Goal: Task Accomplishment & Management: Use online tool/utility

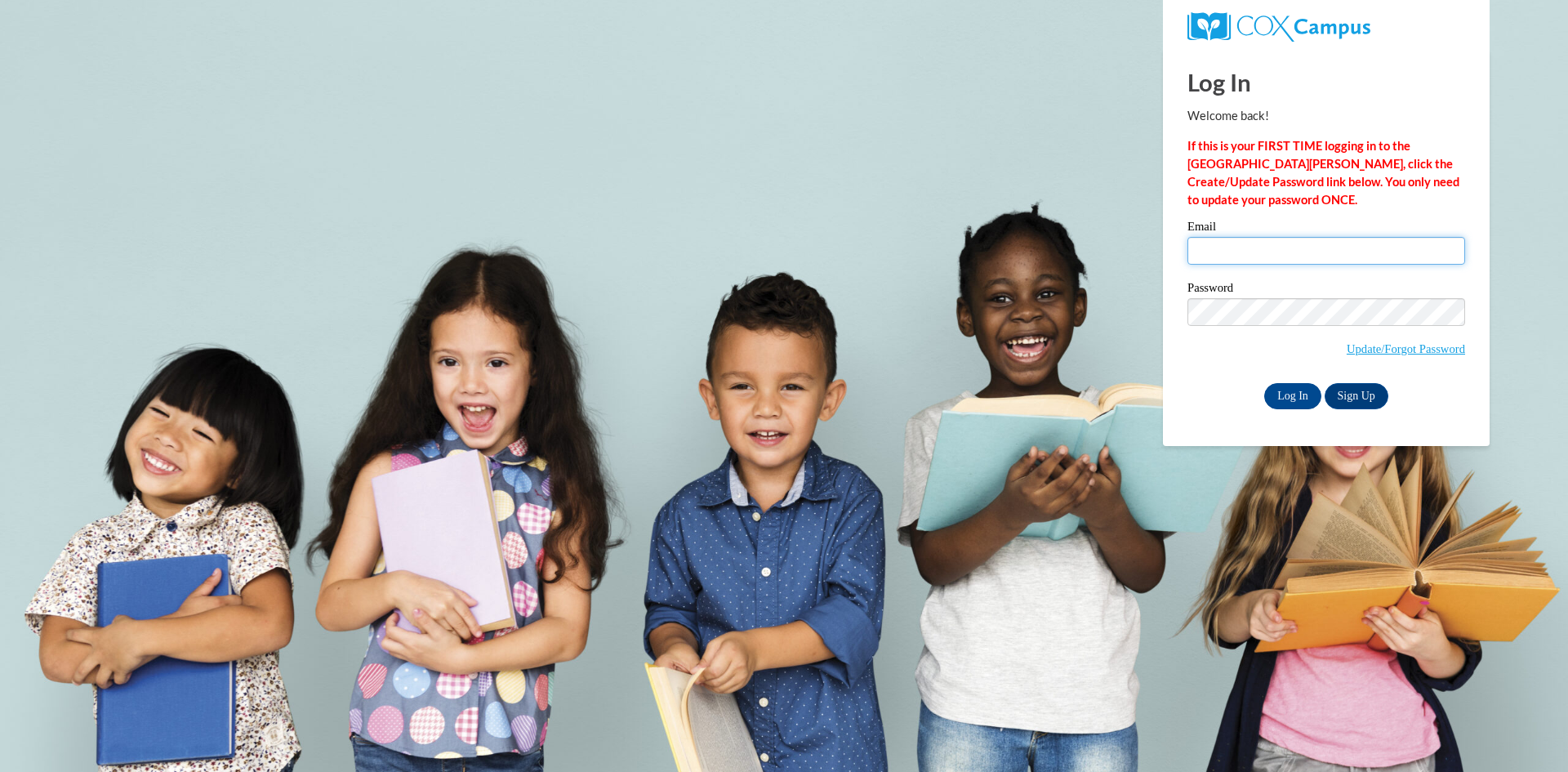
click at [1228, 245] on input "Email" at bounding box center [1326, 251] width 278 height 28
type input "ohlsonjohn@aasd.k12.wi.us"
click at [1270, 396] on input "Log In" at bounding box center [1293, 396] width 57 height 26
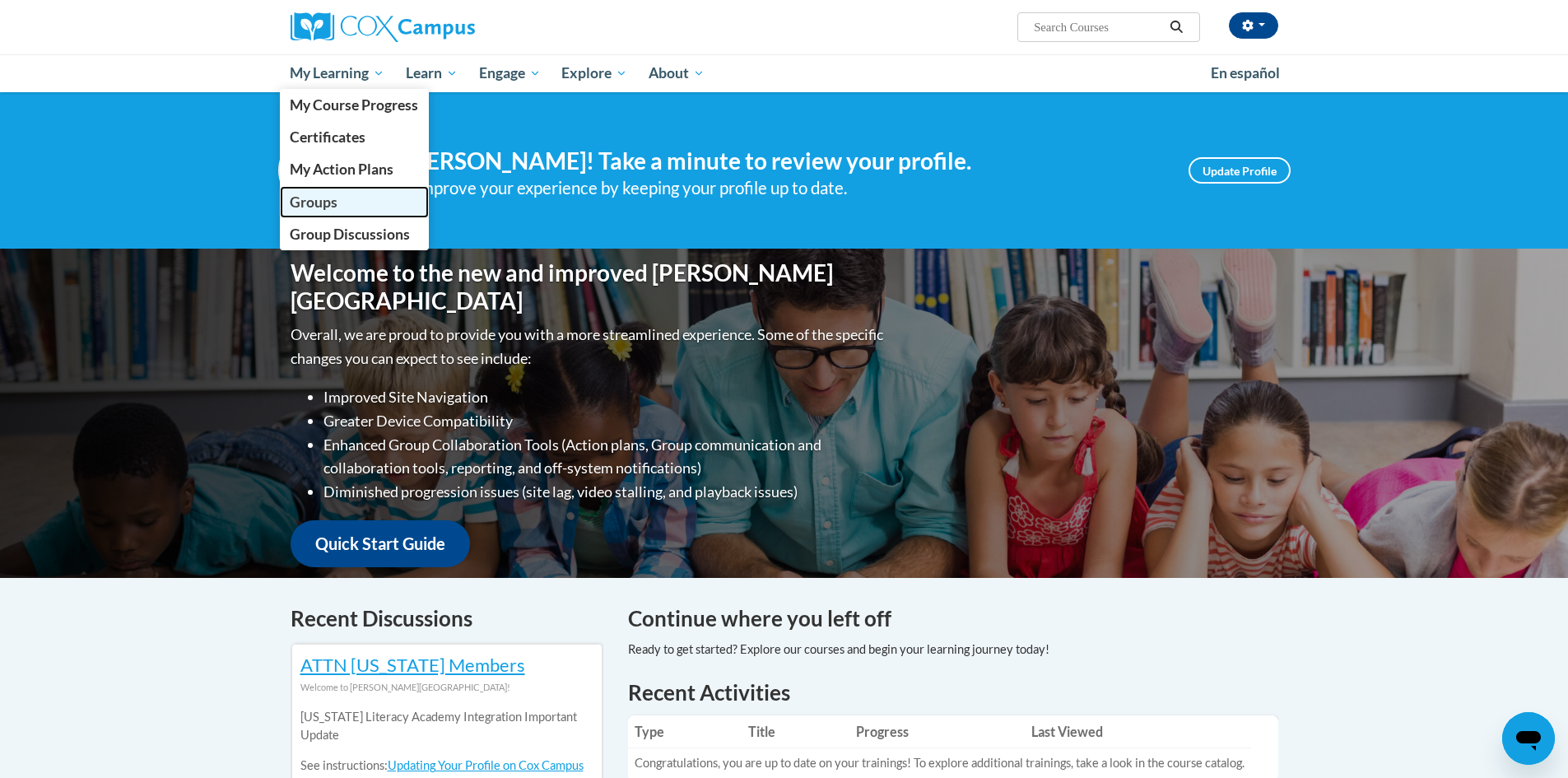
click at [335, 194] on span "Groups" at bounding box center [314, 202] width 47 height 17
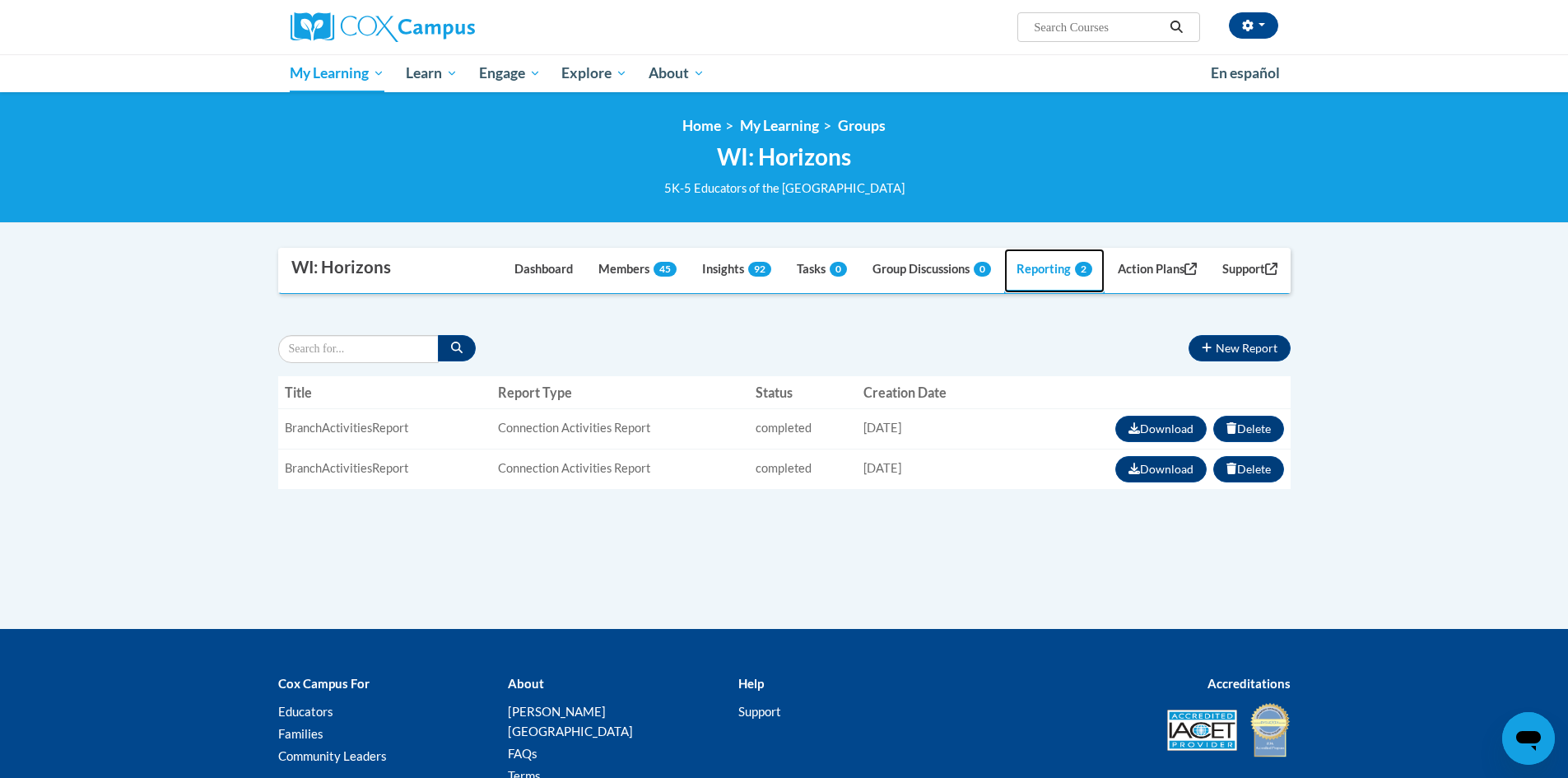
click at [1041, 277] on link "Reporting 2" at bounding box center [1055, 270] width 101 height 45
click at [1227, 350] on button "New Report" at bounding box center [1239, 348] width 101 height 27
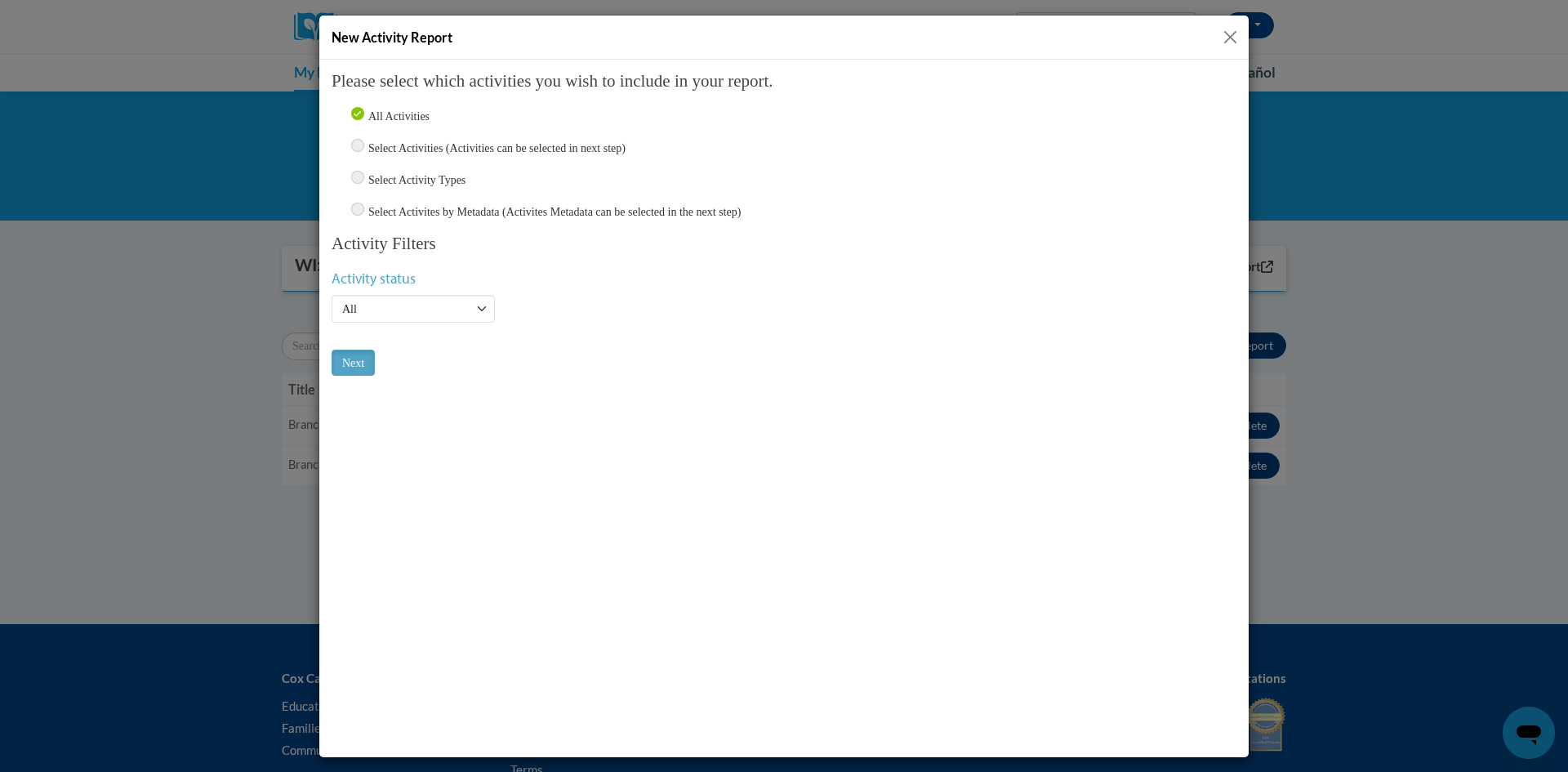
click at [356, 147] on input "Select Activities (Activities can be selected in next step)" at bounding box center [358, 145] width 13 height 13
radio input "true"
click at [352, 367] on input "Next" at bounding box center [353, 362] width 43 height 26
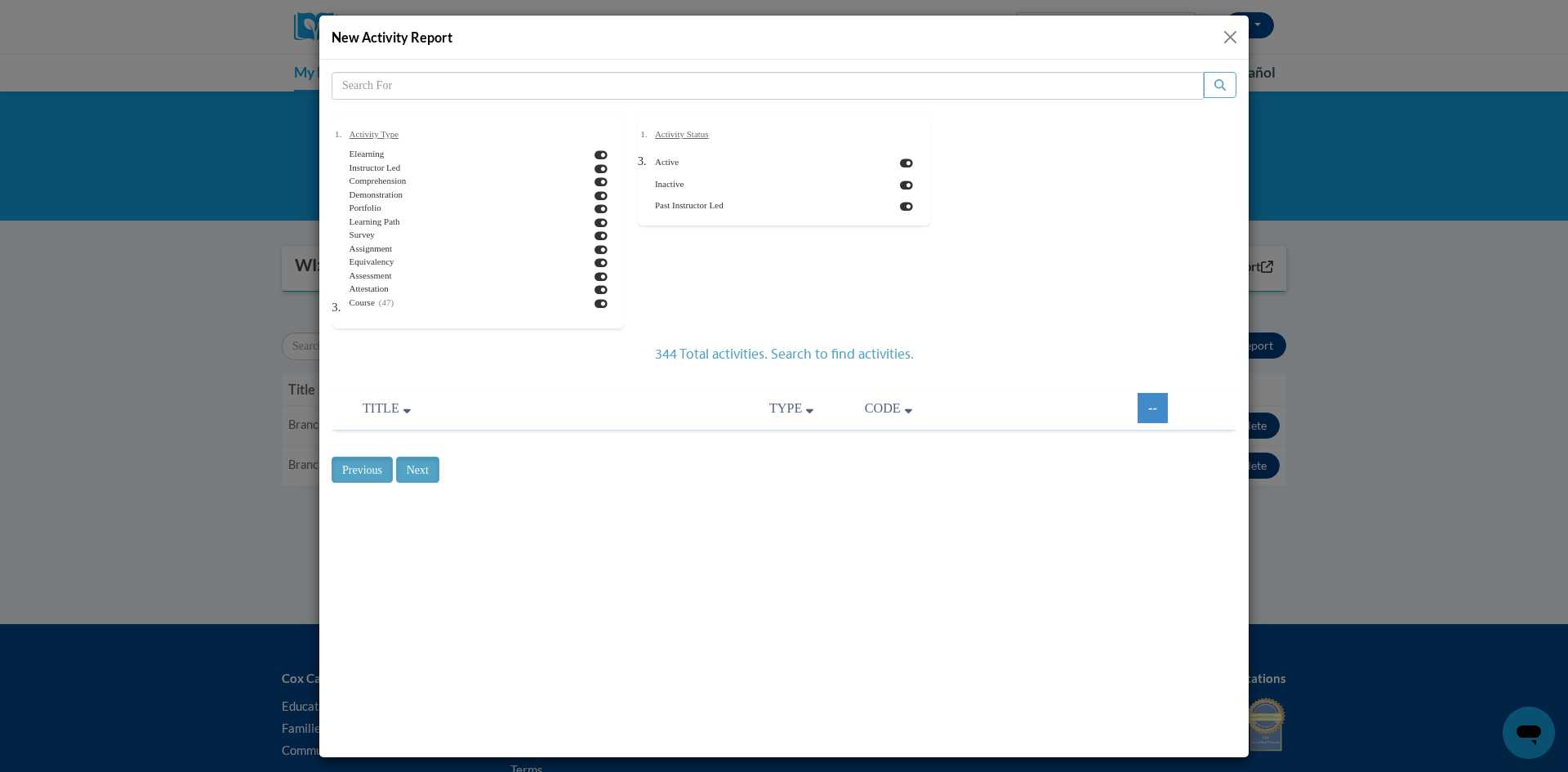
click at [595, 154] on icon at bounding box center [601, 154] width 13 height 11
click at [595, 158] on icon at bounding box center [601, 154] width 13 height 11
checkbox input "true"
click at [595, 170] on icon at bounding box center [601, 169] width 13 height 11
checkbox input "false"
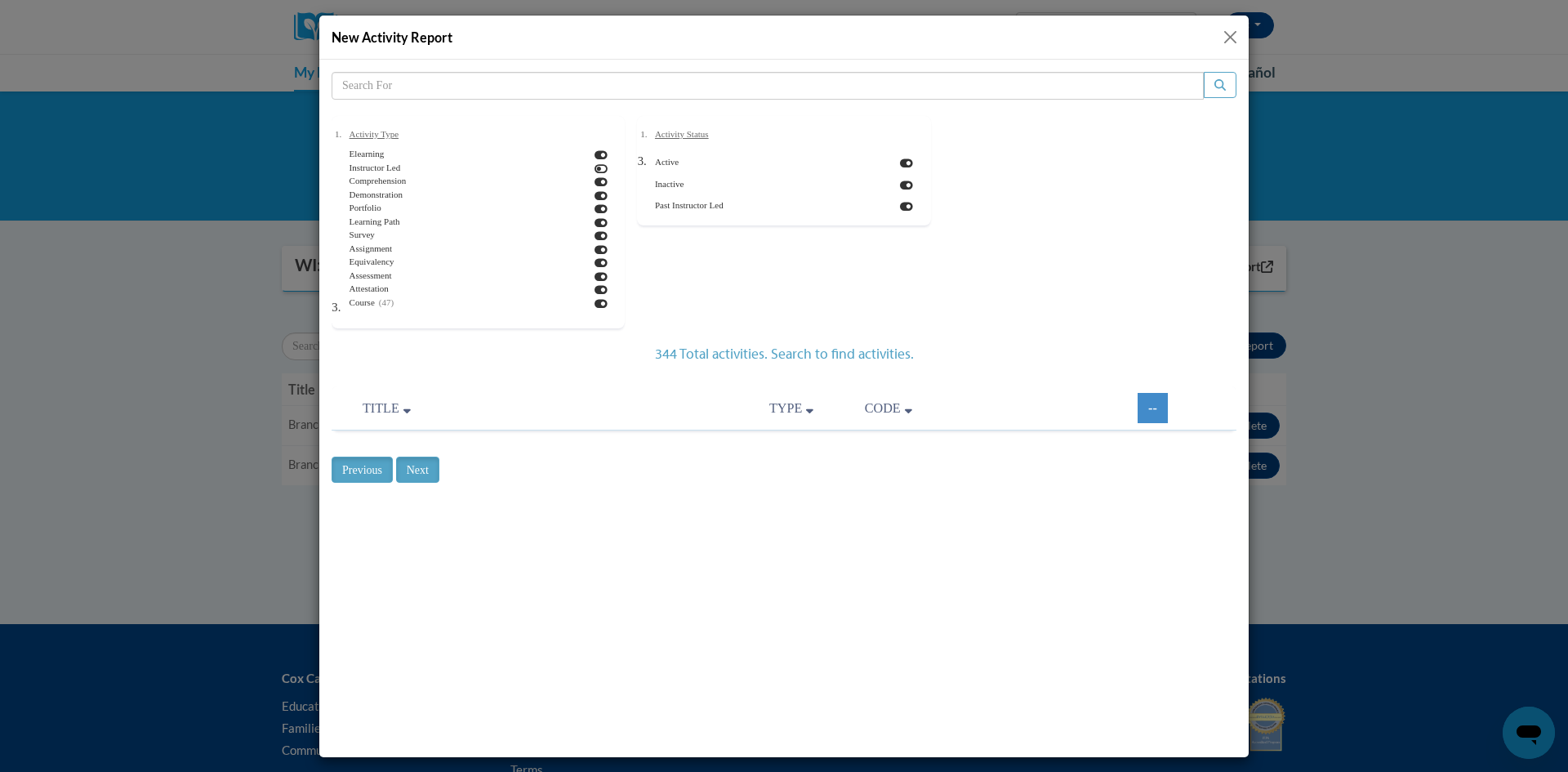
scroll to position [79, 0]
click at [595, 289] on icon at bounding box center [601, 291] width 13 height 11
checkbox input "false"
click at [595, 275] on icon at bounding box center [601, 278] width 13 height 11
checkbox input "false"
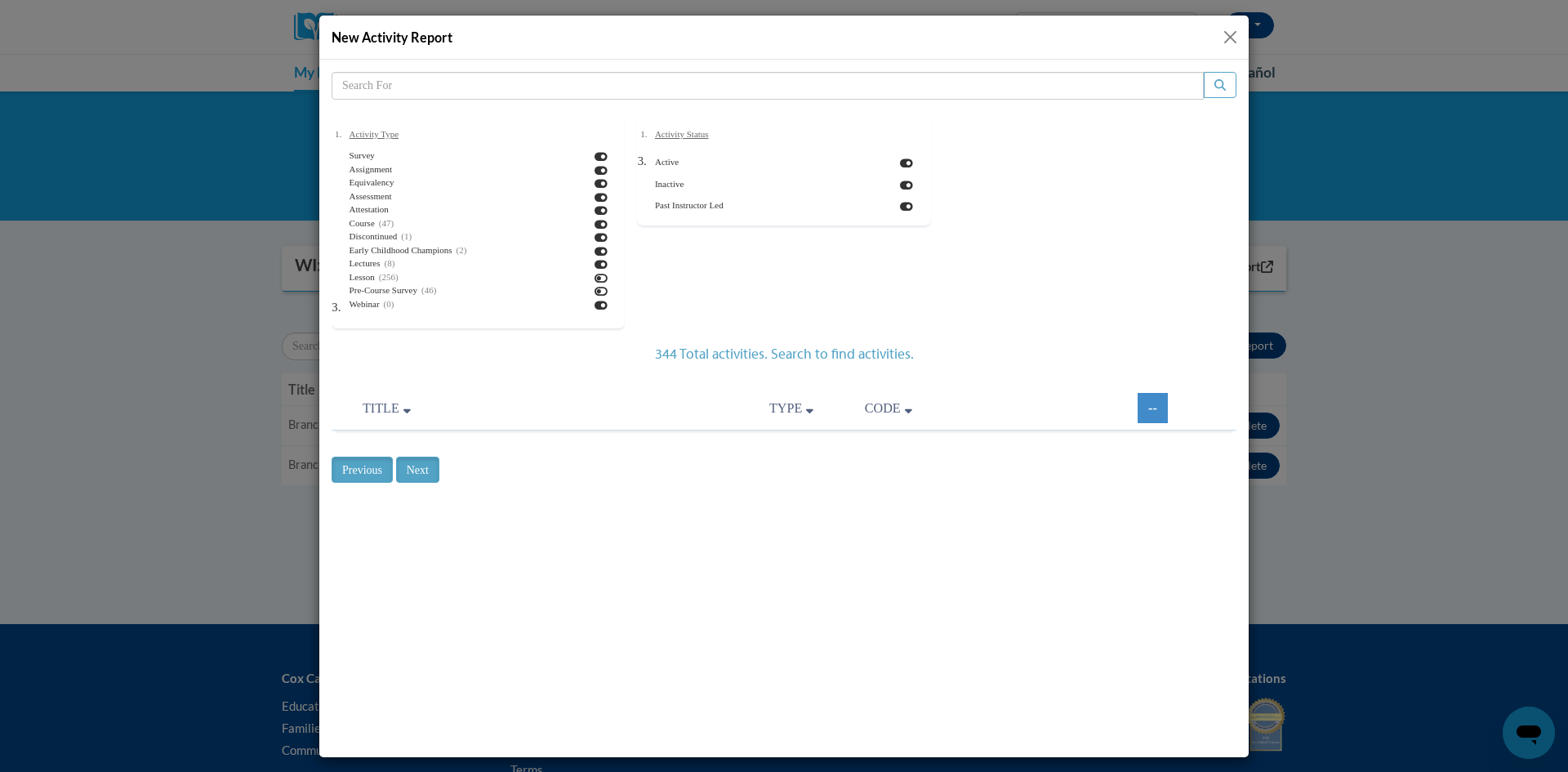
scroll to position [0, 0]
click at [595, 278] on icon at bounding box center [601, 276] width 13 height 11
click at [595, 276] on icon at bounding box center [601, 276] width 13 height 11
checkbox input "true"
click at [595, 168] on icon at bounding box center [601, 169] width 13 height 11
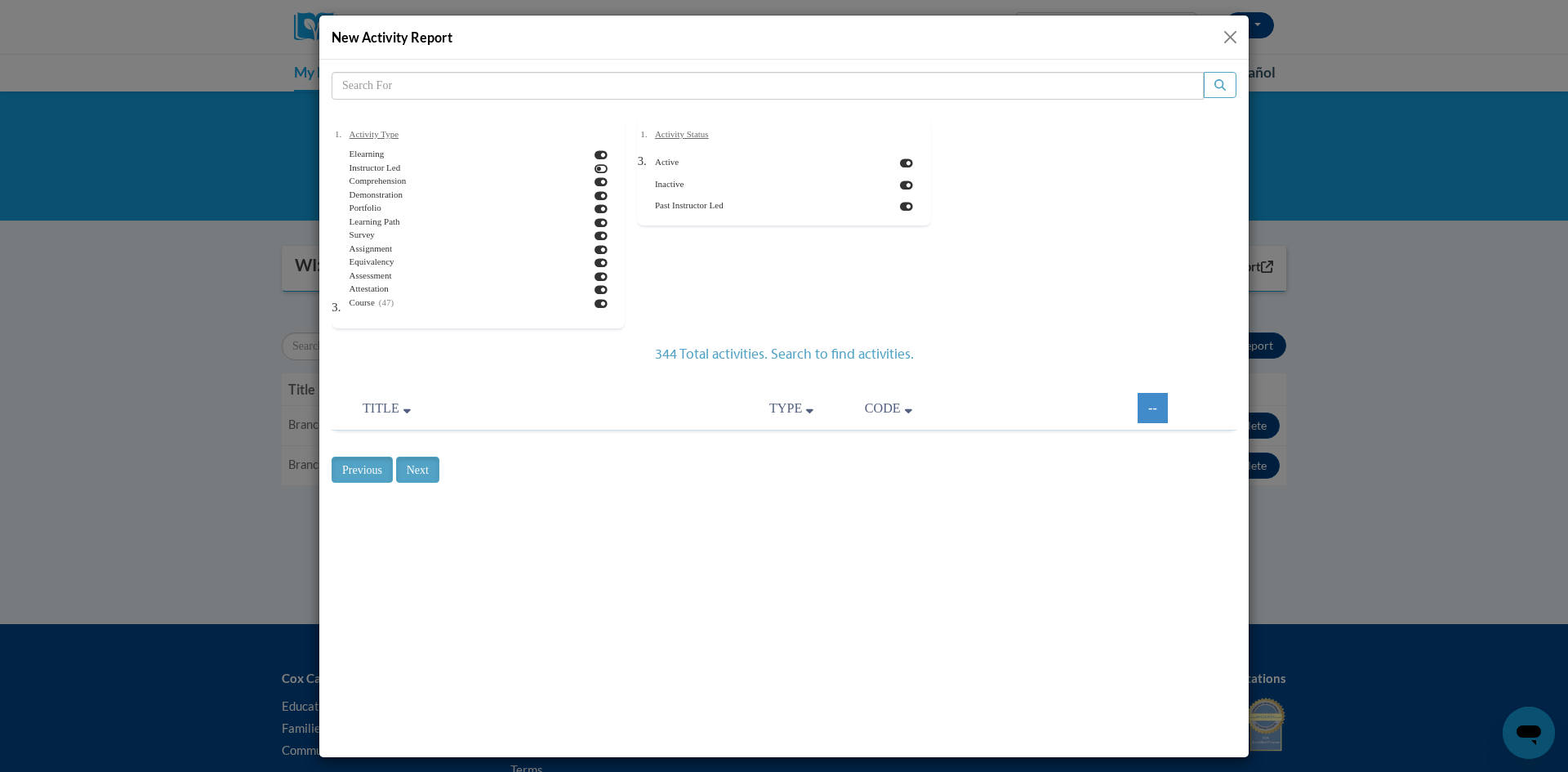
checkbox input "true"
click at [375, 472] on input "Previous" at bounding box center [361, 469] width 61 height 26
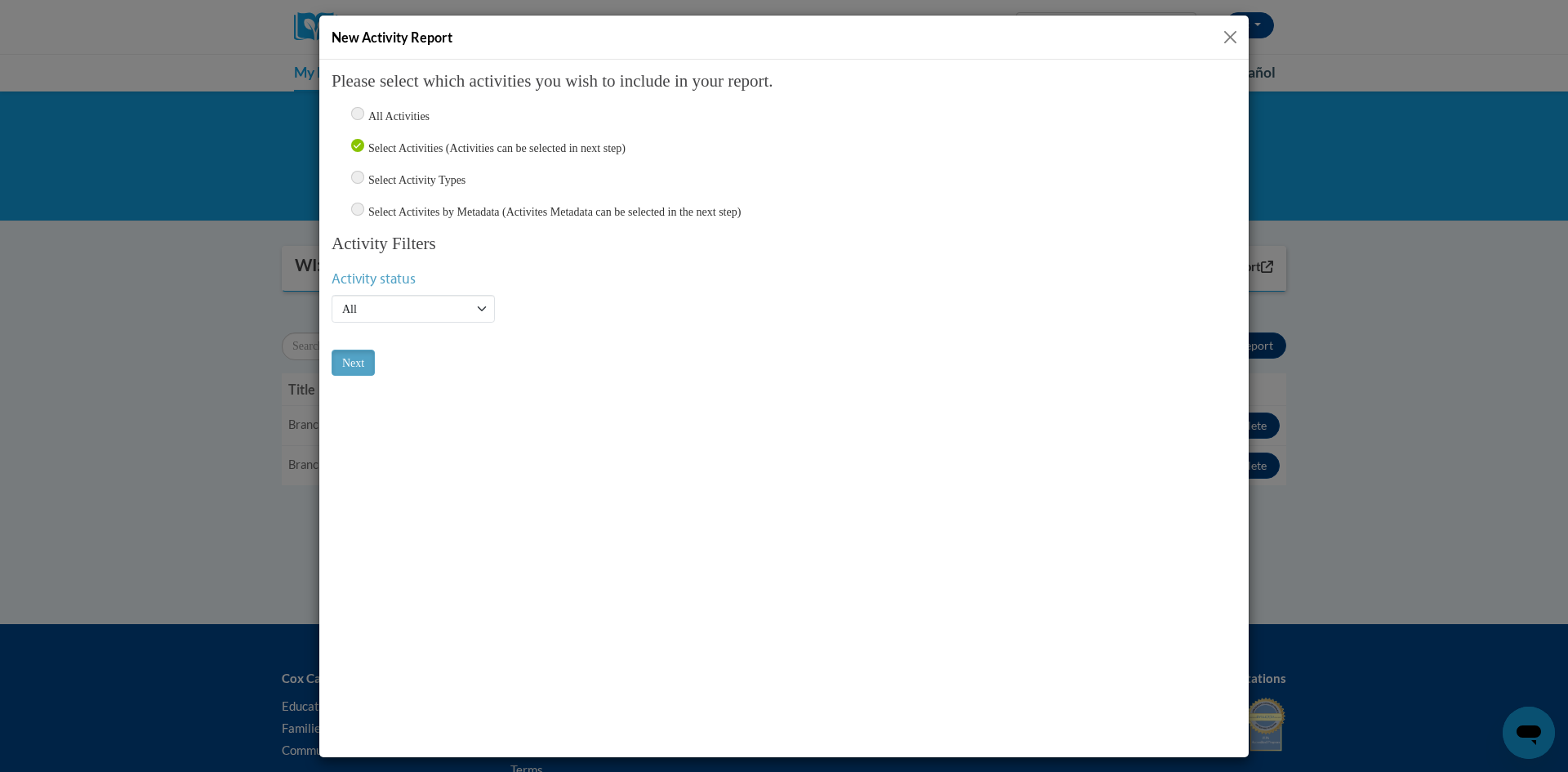
click at [360, 109] on input "All Activities" at bounding box center [358, 113] width 13 height 13
radio input "true"
click at [382, 314] on select "Active Inactive All" at bounding box center [413, 308] width 164 height 28
select select "Active"
click at [331, 294] on select "Active Inactive All" at bounding box center [413, 308] width 164 height 28
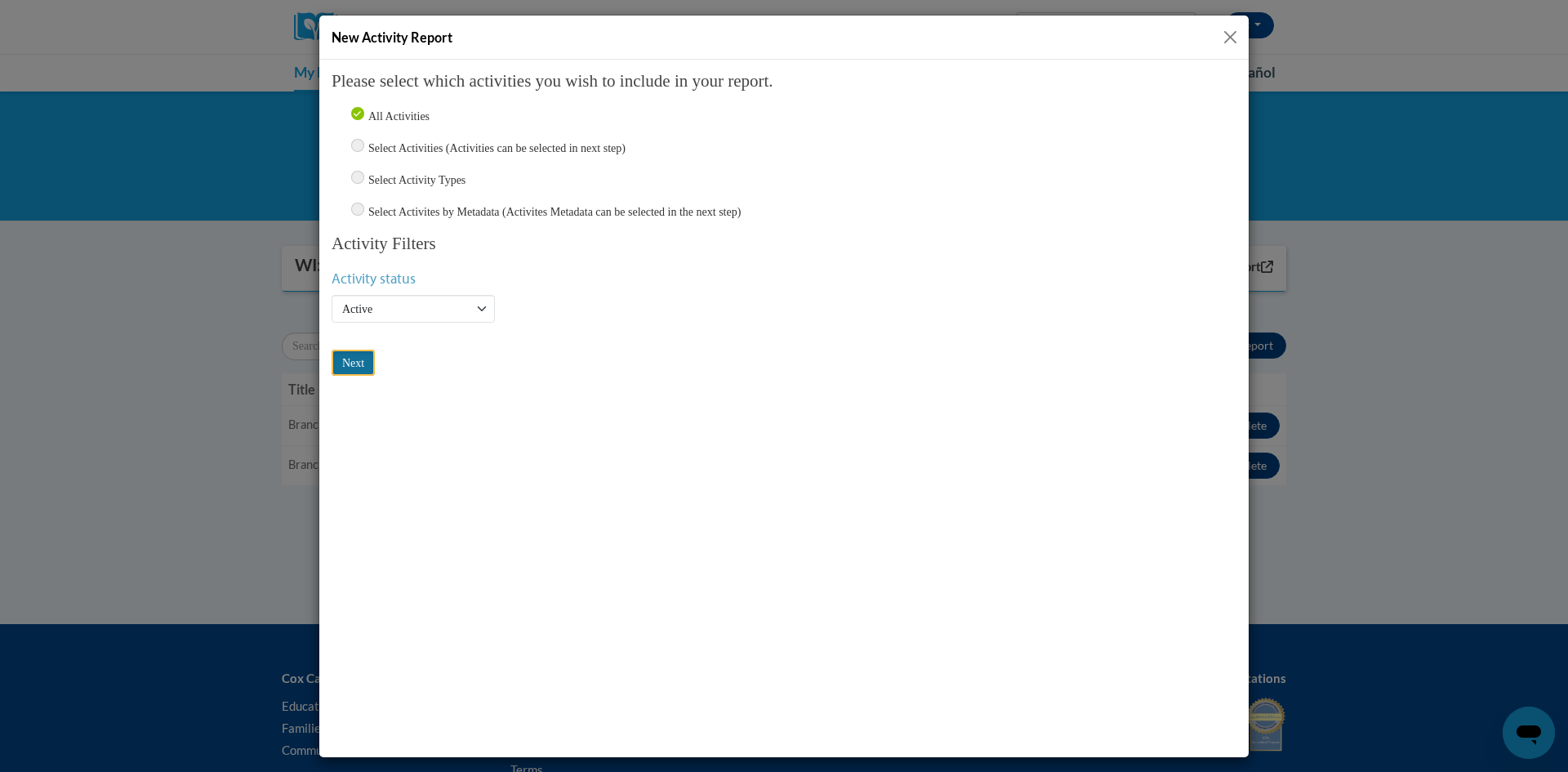
click at [356, 369] on input "Next" at bounding box center [353, 362] width 43 height 26
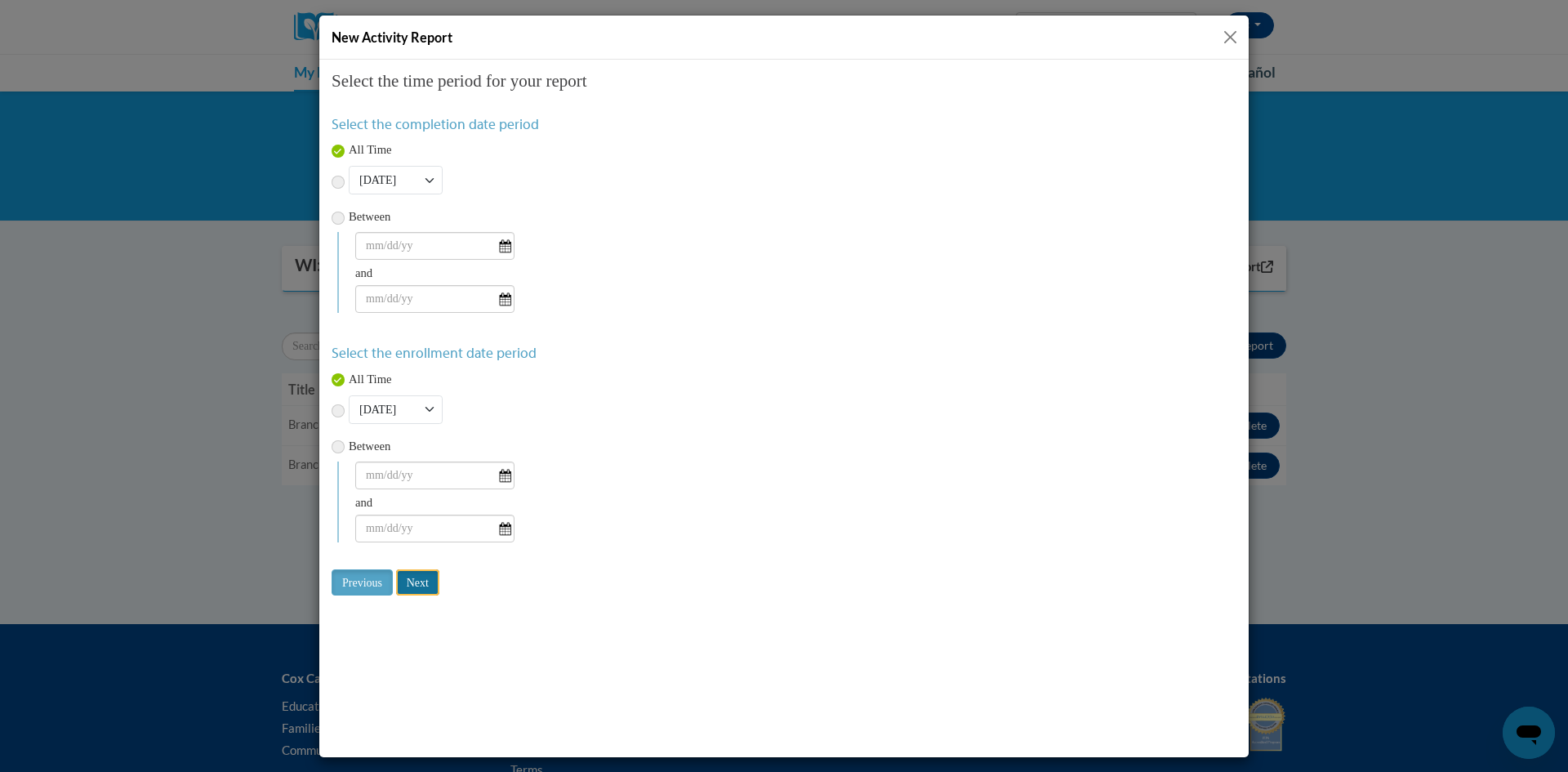
click at [417, 585] on input "Next" at bounding box center [418, 582] width 43 height 26
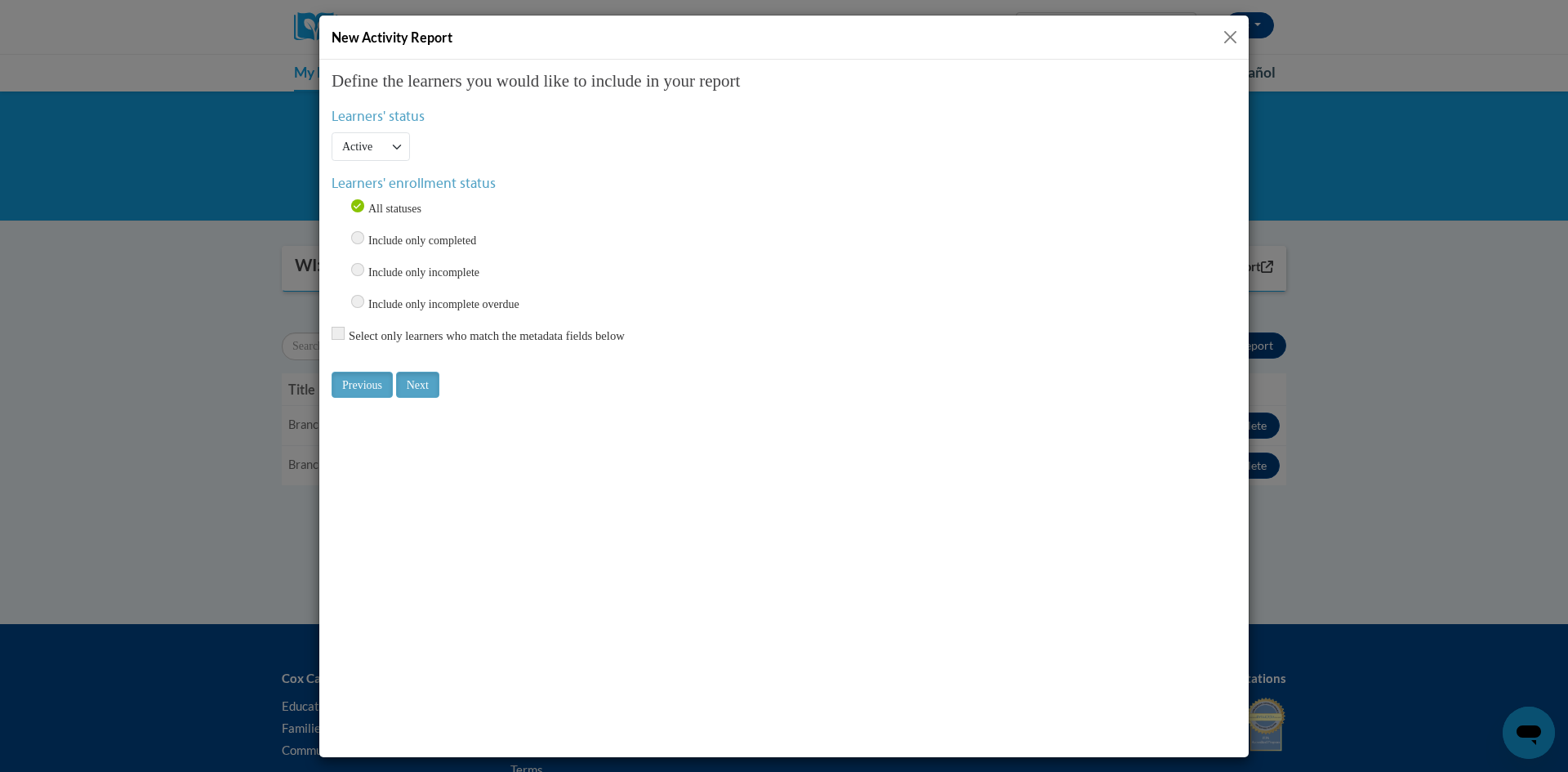
click at [357, 238] on input "Include only completed" at bounding box center [358, 237] width 13 height 13
radio input "true"
click at [426, 380] on input "Next" at bounding box center [418, 384] width 43 height 26
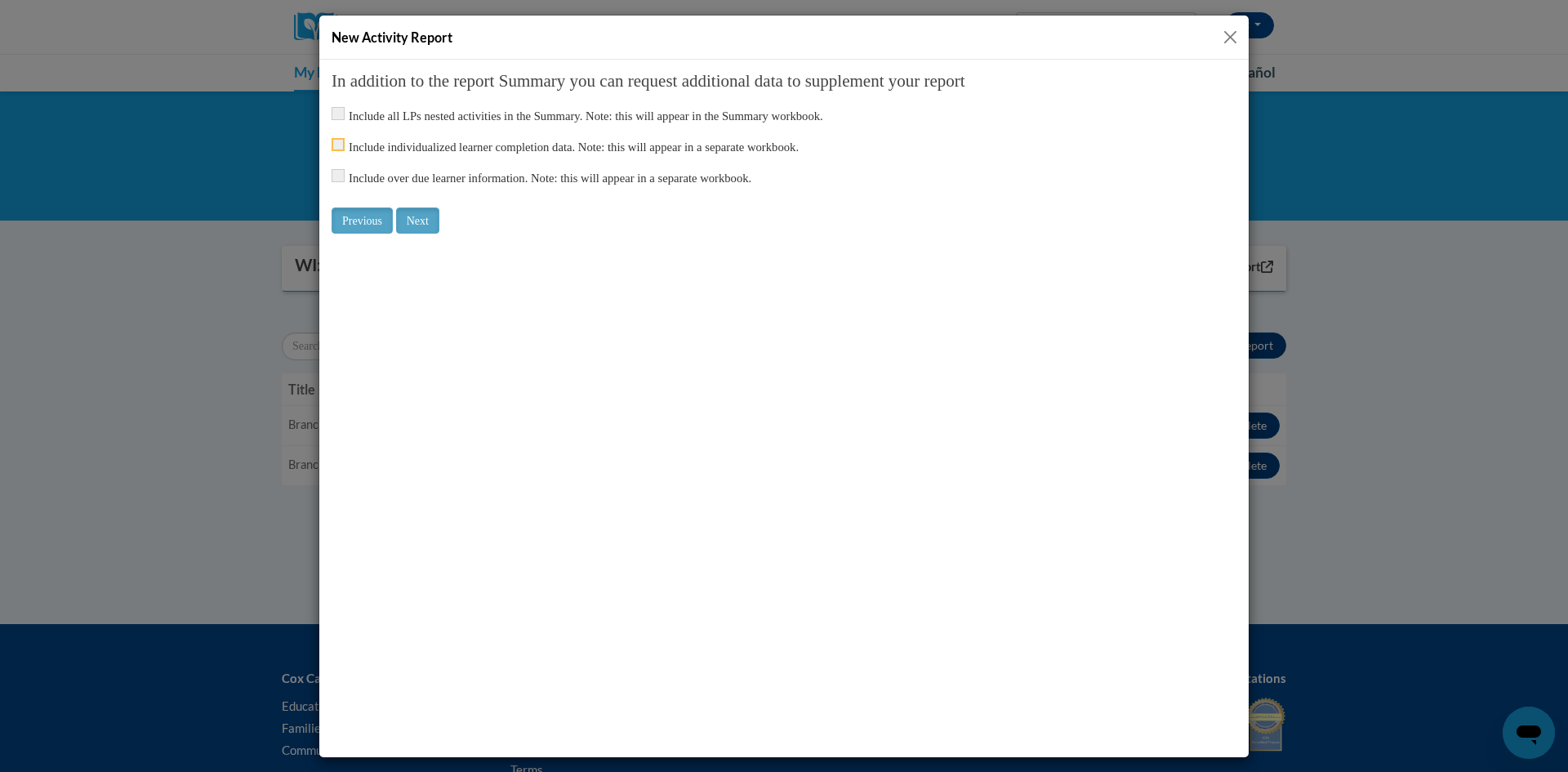
click at [337, 144] on input "checkbox" at bounding box center [338, 144] width 13 height 13
checkbox input "true"
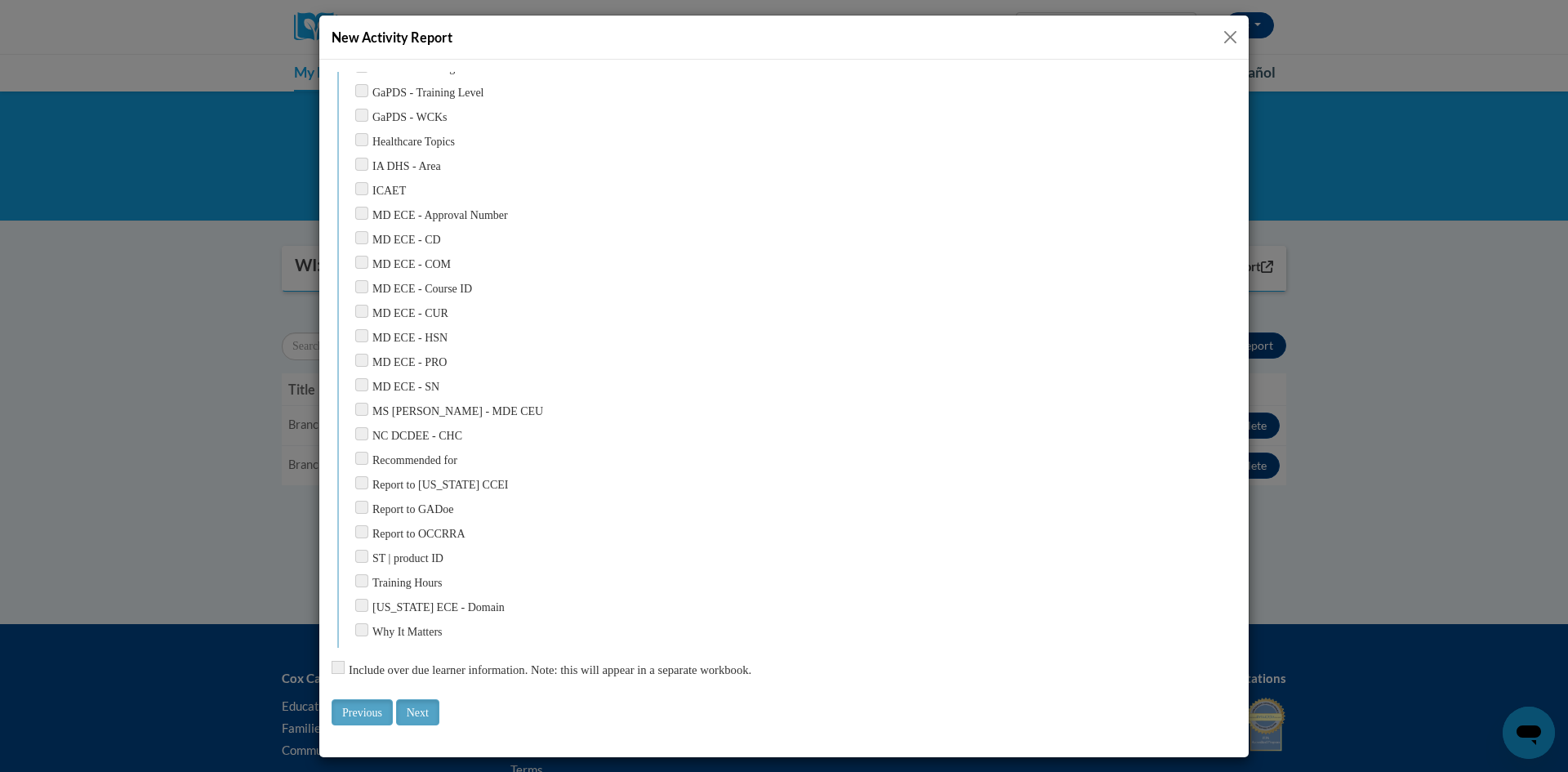
scroll to position [1994, 0]
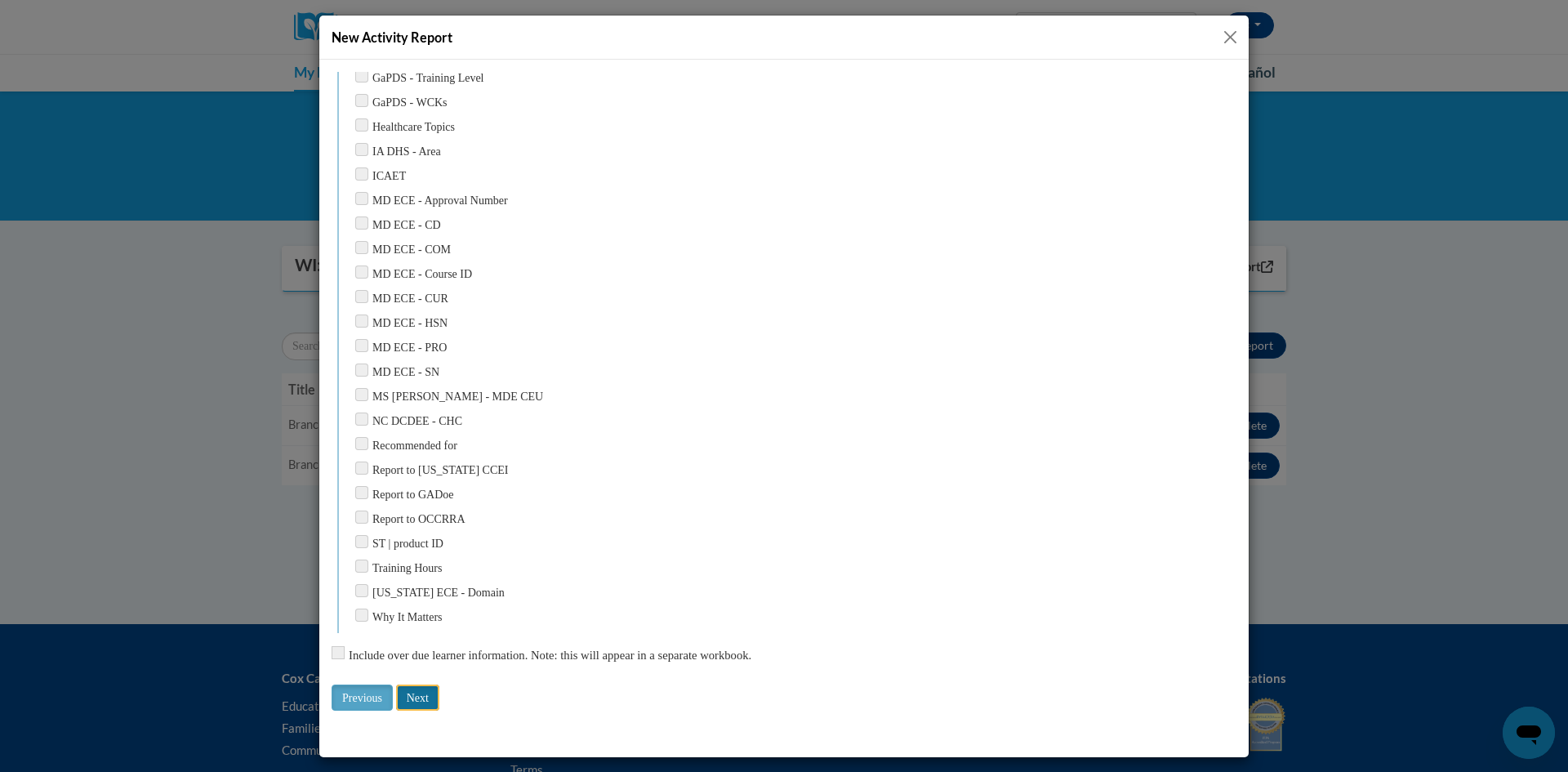
click at [424, 698] on input "Next" at bounding box center [418, 697] width 43 height 26
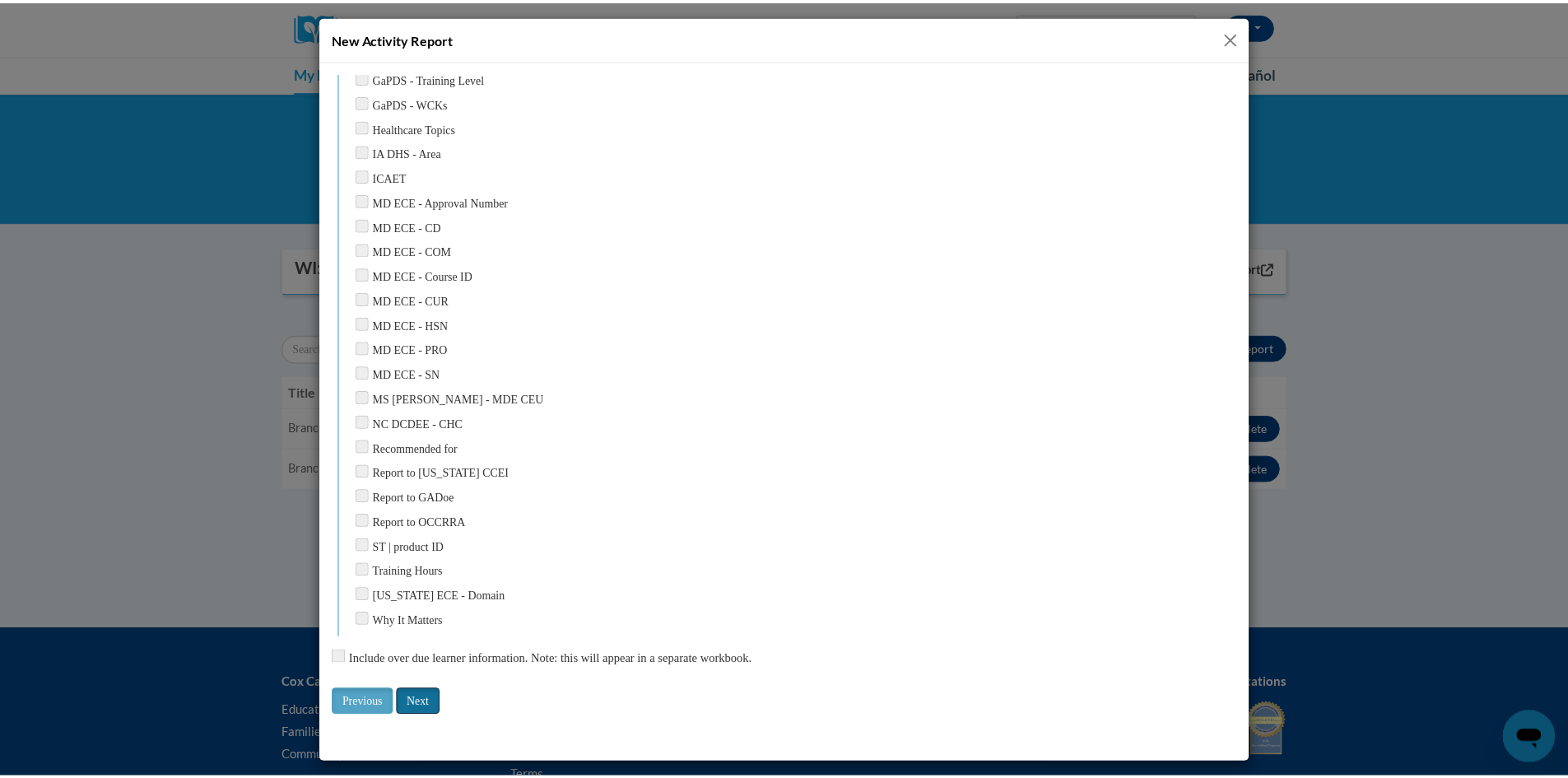
scroll to position [0, 0]
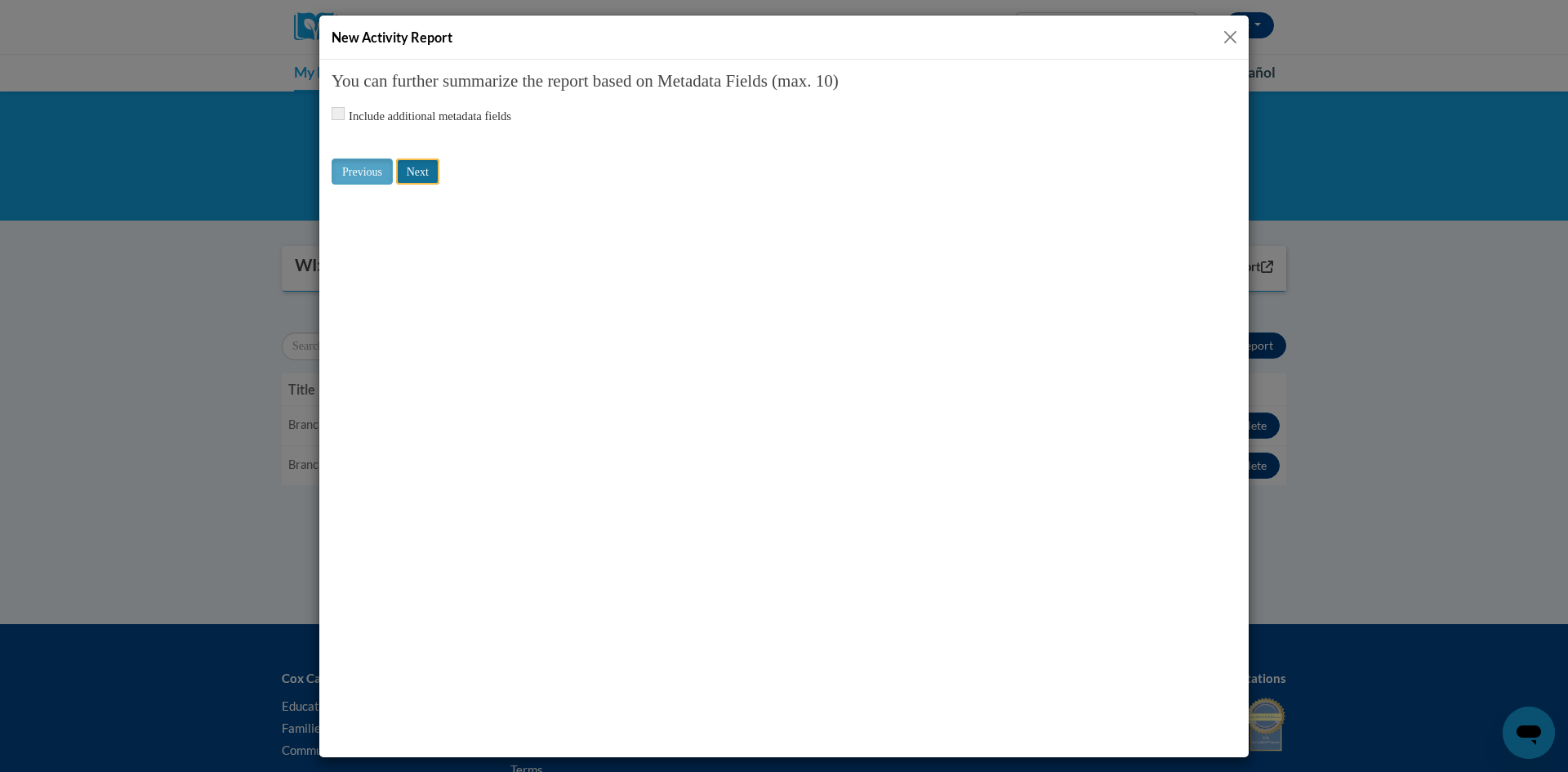
click at [415, 176] on input "Next" at bounding box center [418, 171] width 43 height 26
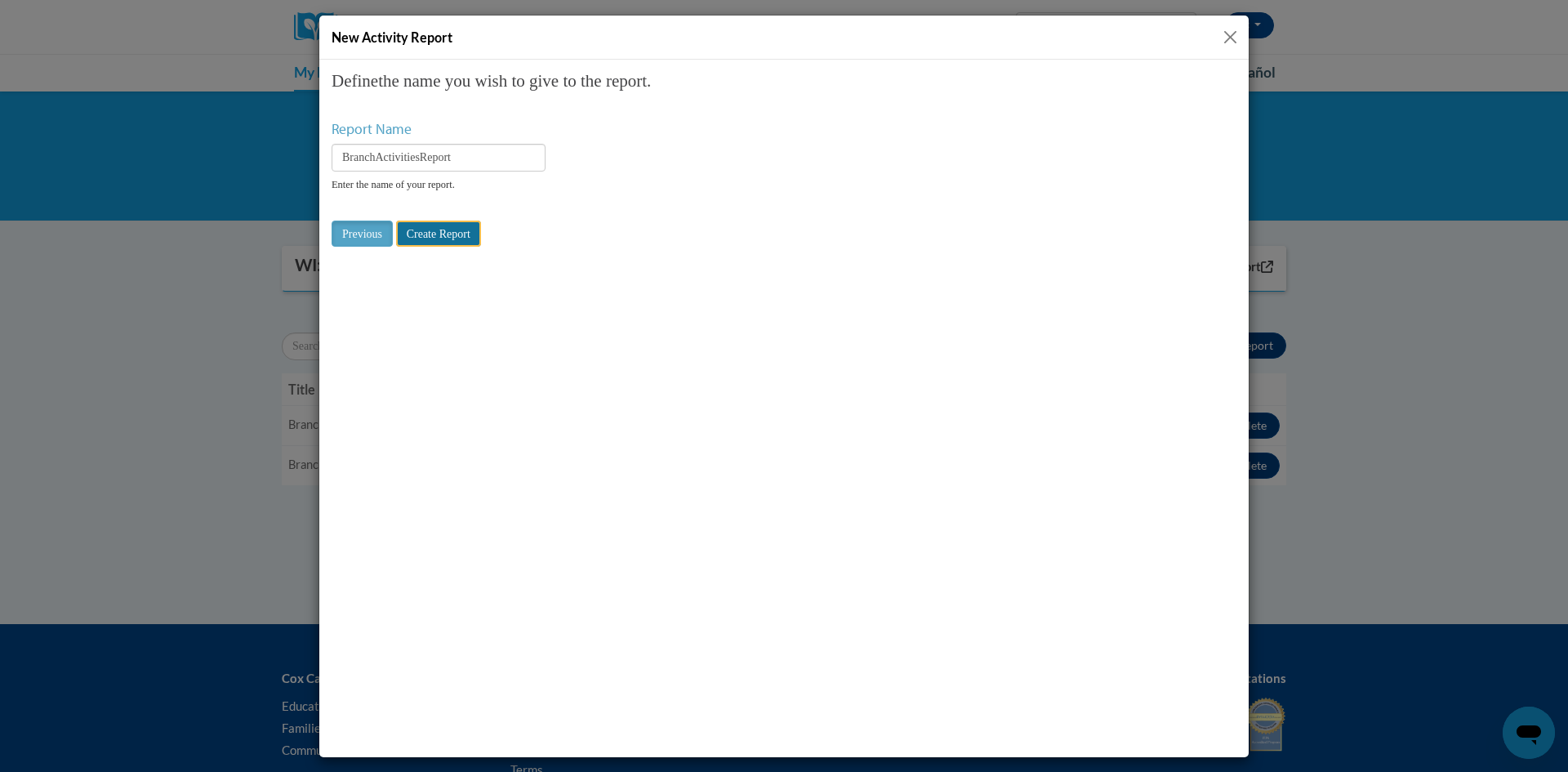
click at [481, 240] on input "Create Report" at bounding box center [439, 233] width 85 height 26
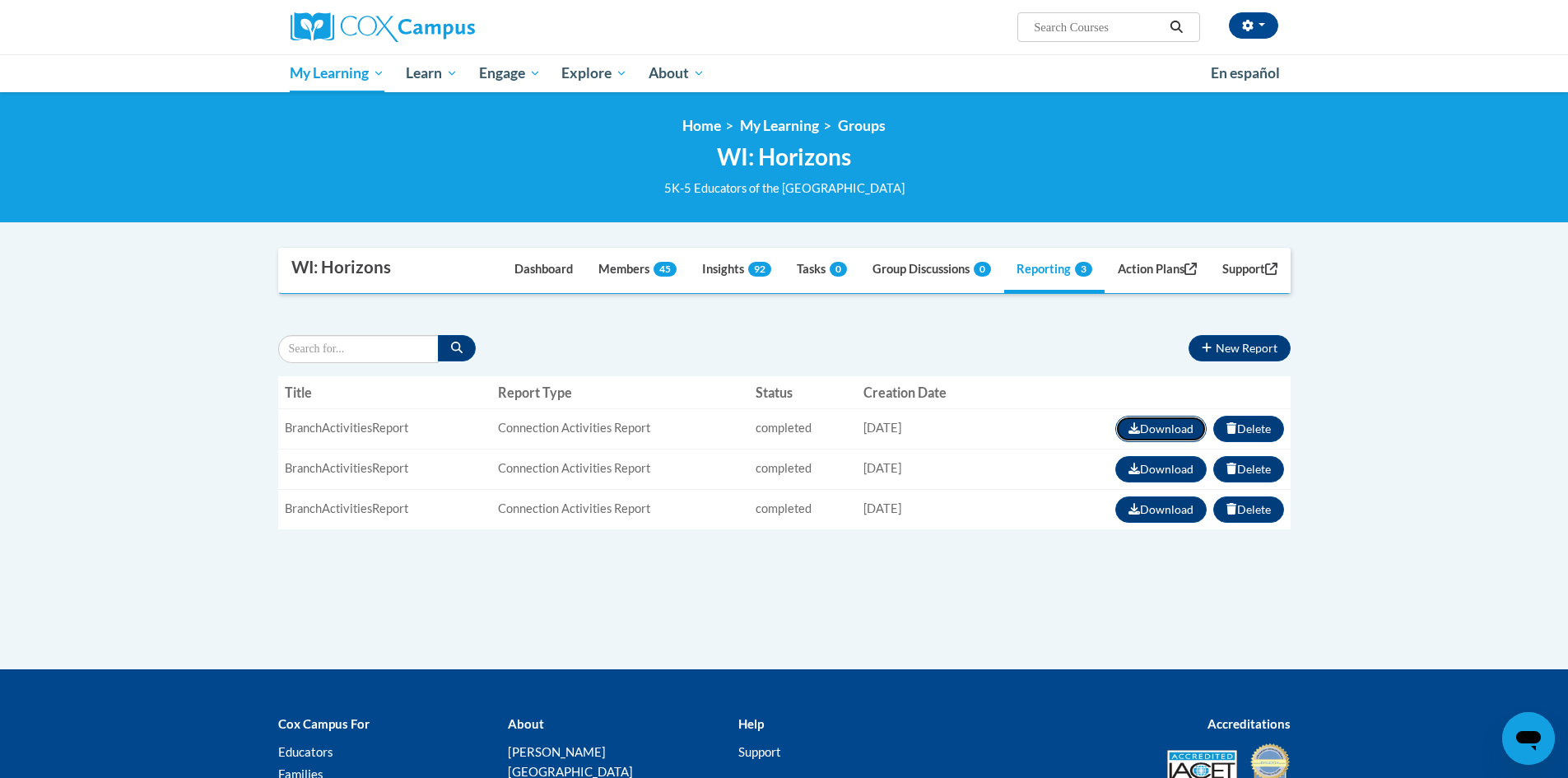
click at [1144, 431] on button "Download" at bounding box center [1161, 429] width 91 height 27
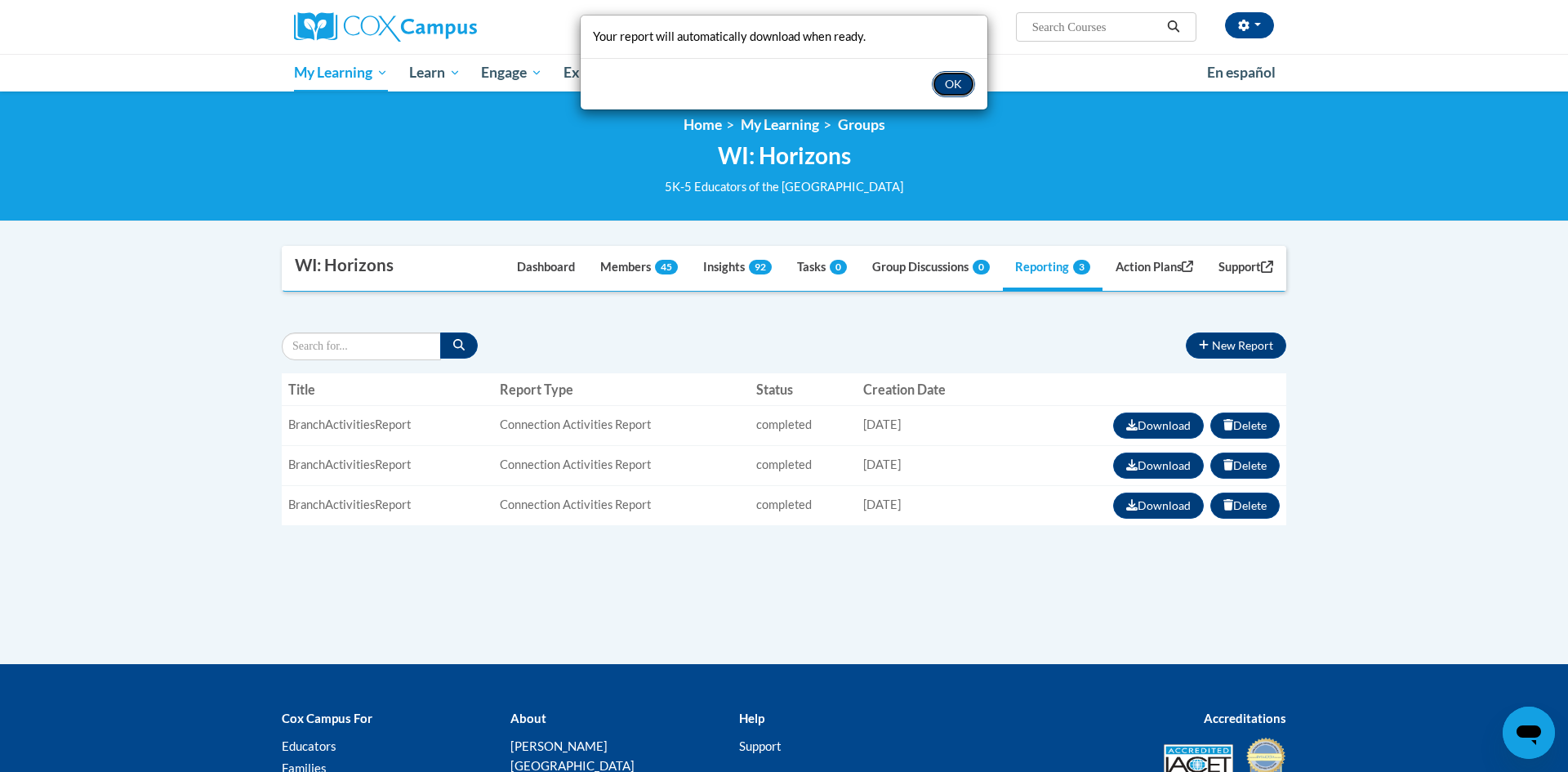
click at [942, 87] on button "OK" at bounding box center [953, 85] width 43 height 26
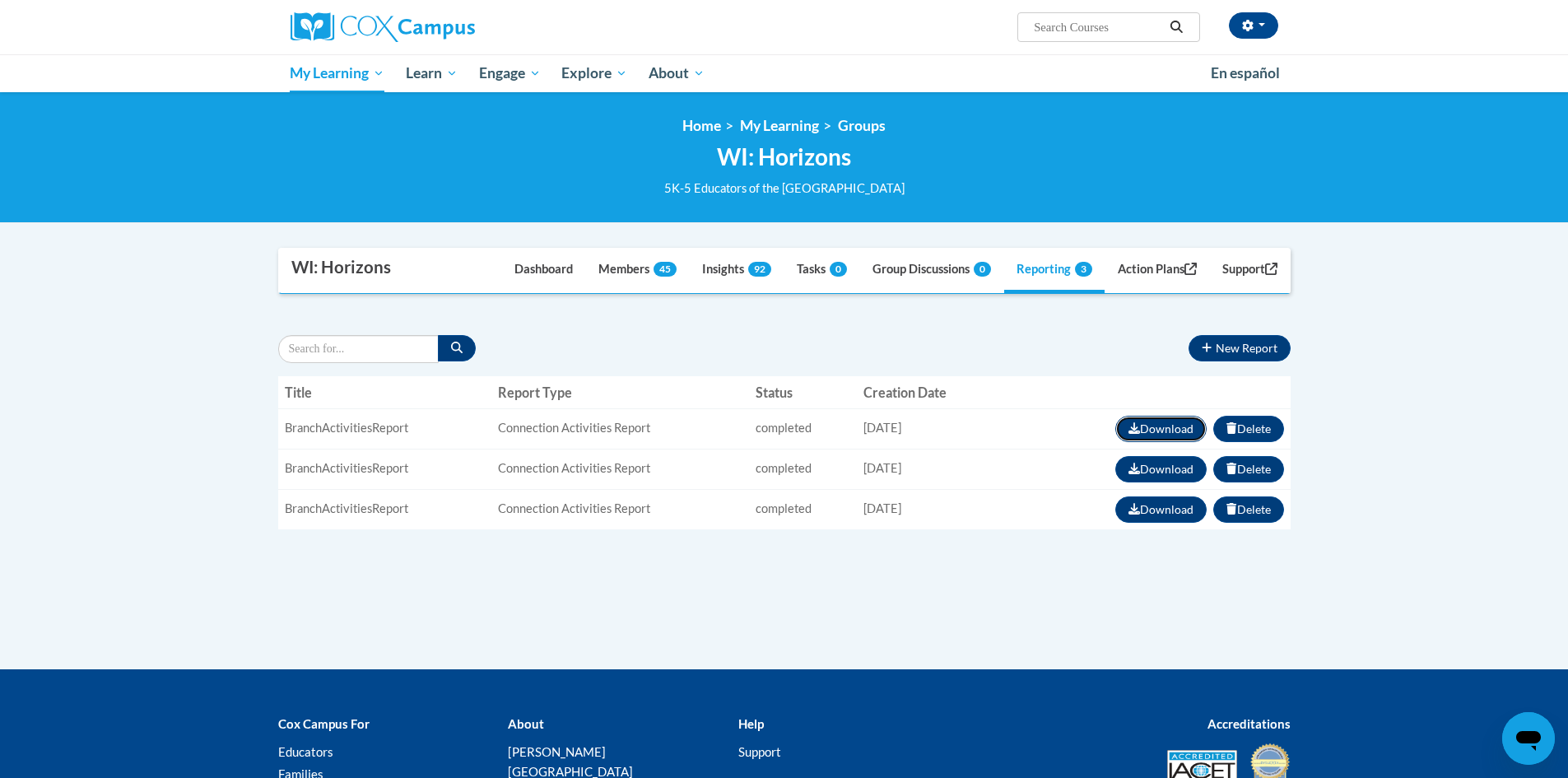
click at [1163, 430] on button "Download" at bounding box center [1161, 429] width 91 height 27
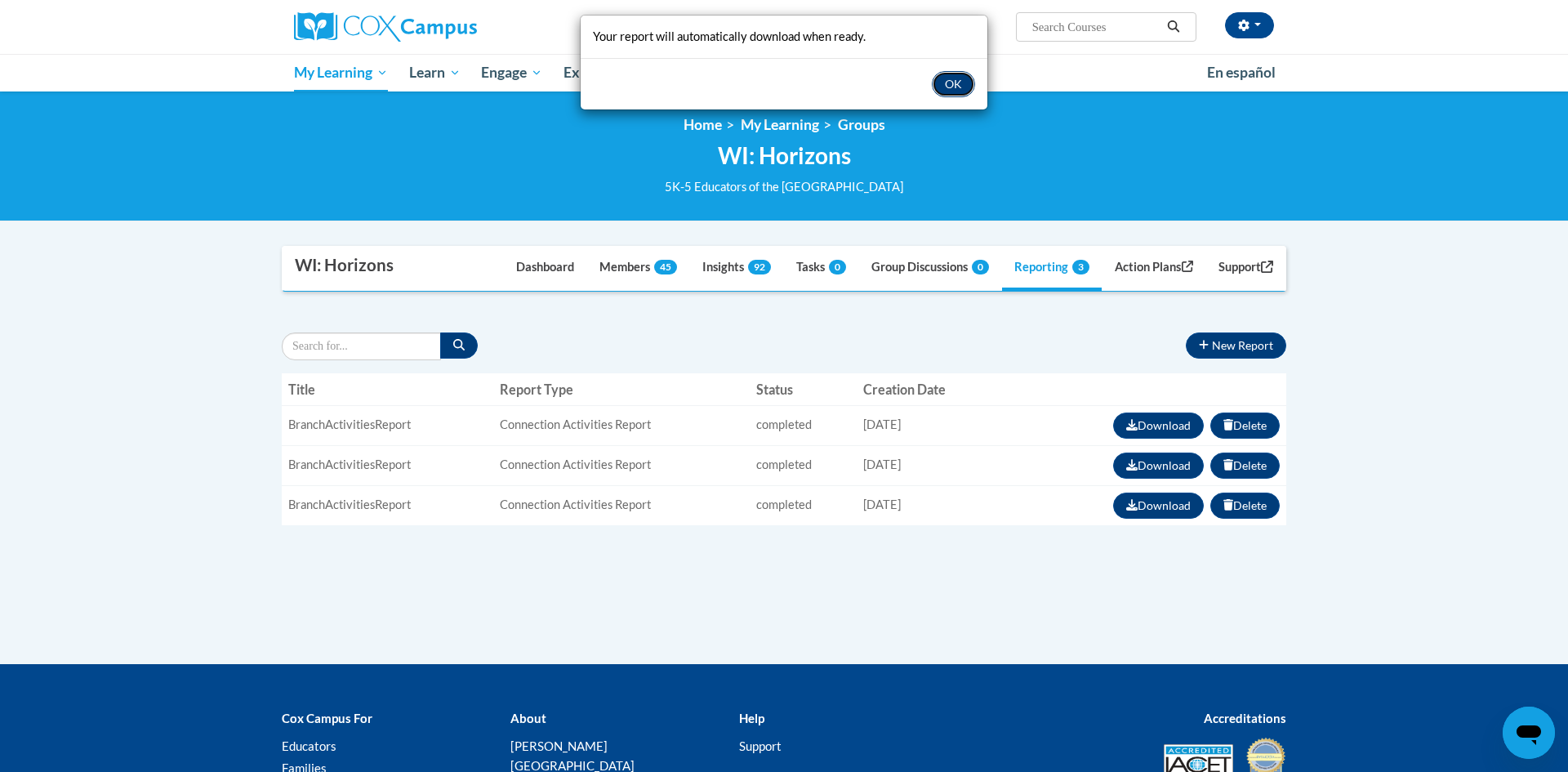
click at [951, 87] on button "OK" at bounding box center [953, 85] width 43 height 26
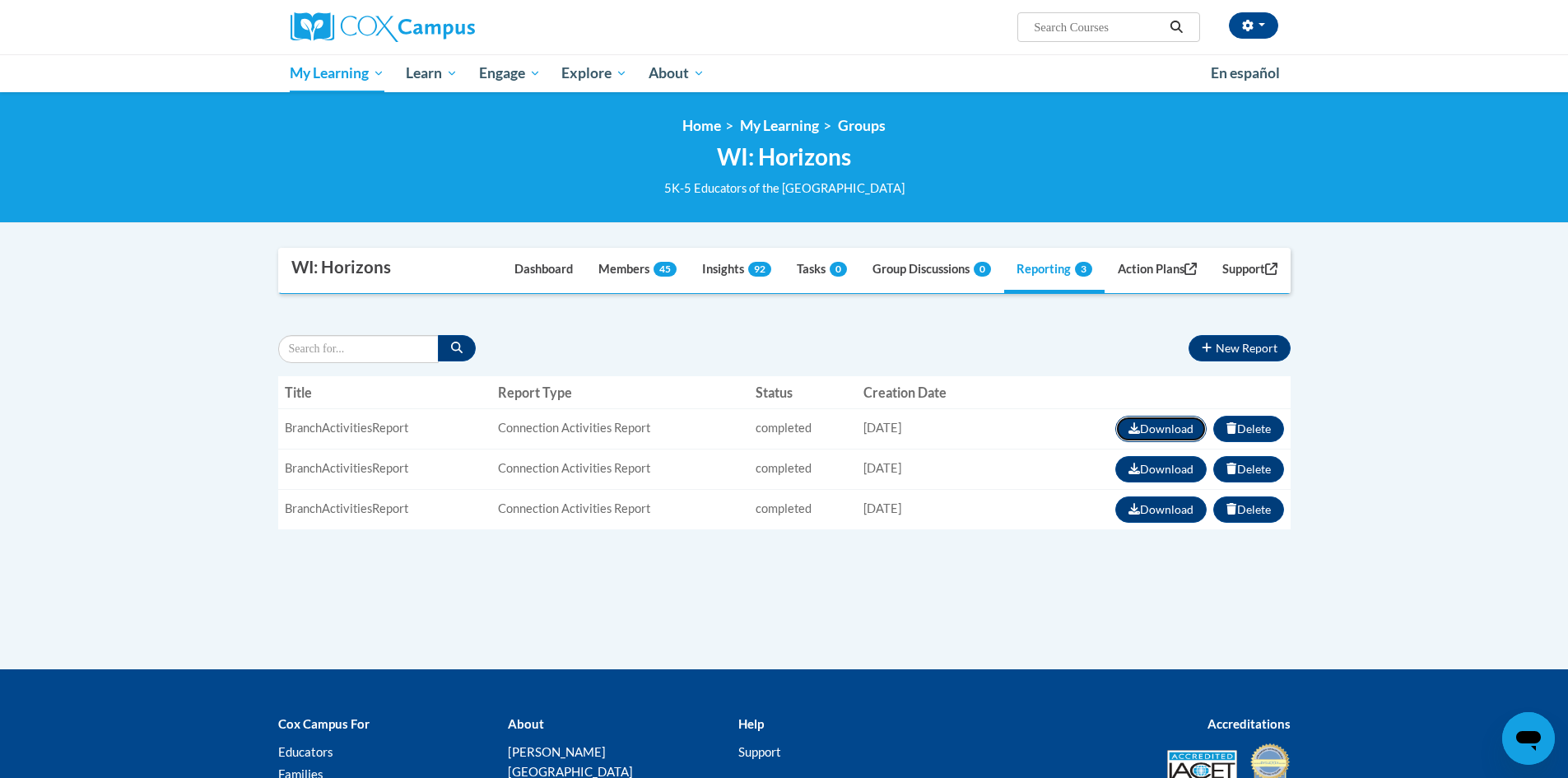
click at [1173, 418] on button "Download" at bounding box center [1161, 429] width 91 height 27
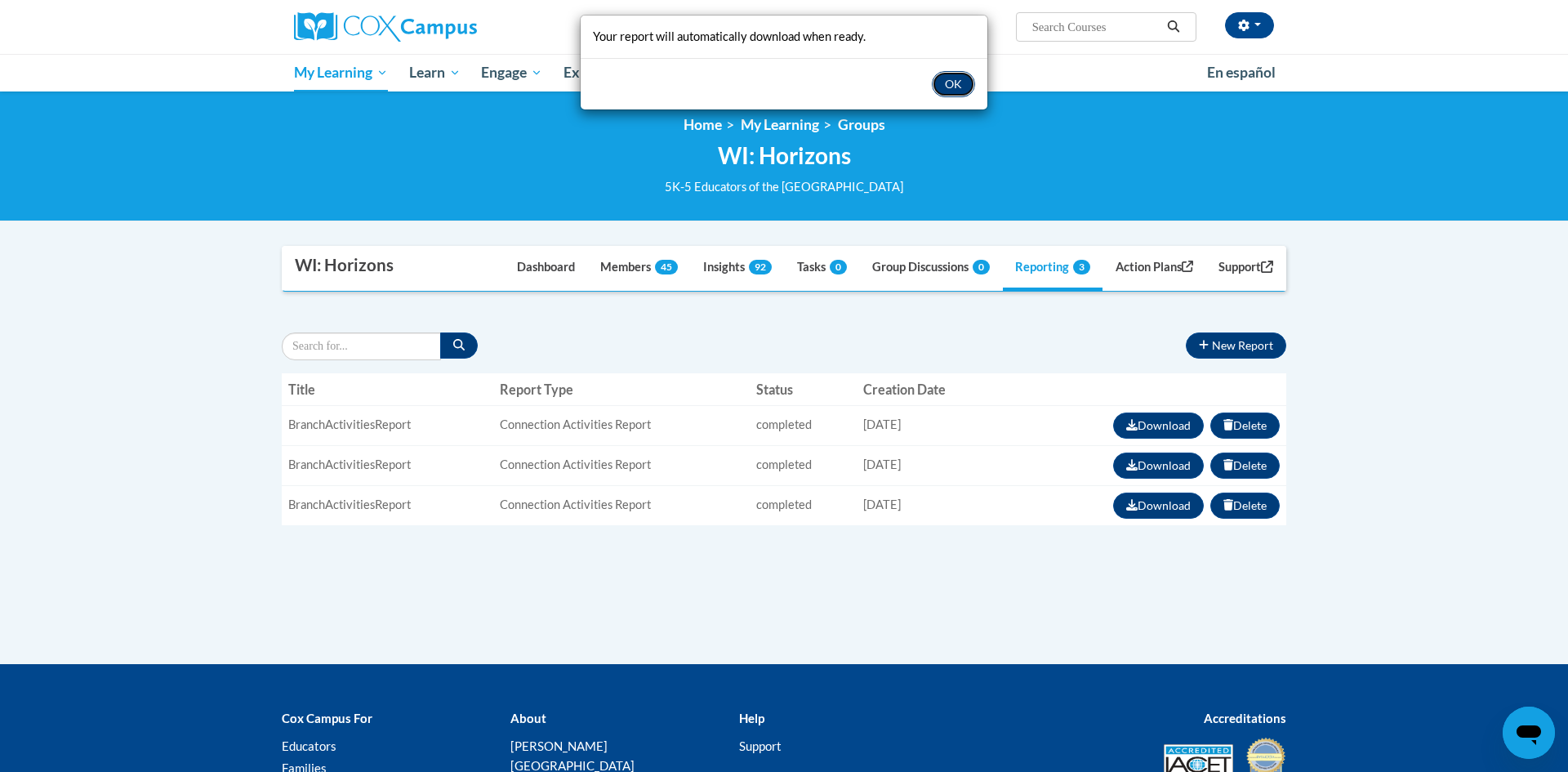
click at [950, 85] on button "OK" at bounding box center [953, 85] width 43 height 26
